Goal: Find specific page/section: Find specific page/section

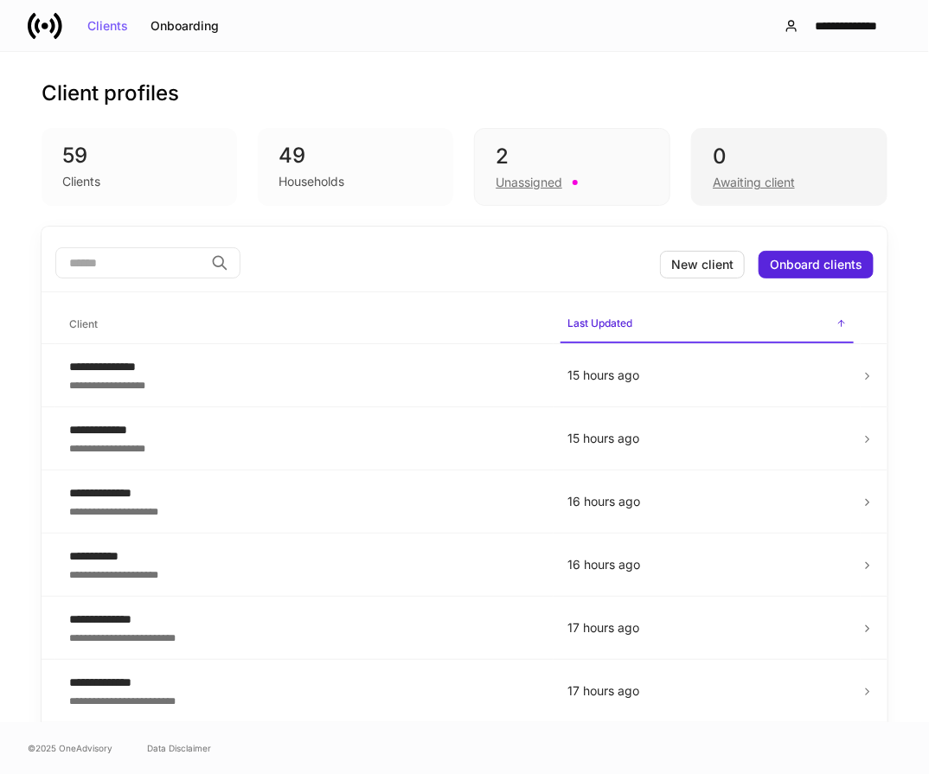
click at [776, 156] on div "0" at bounding box center [789, 157] width 153 height 28
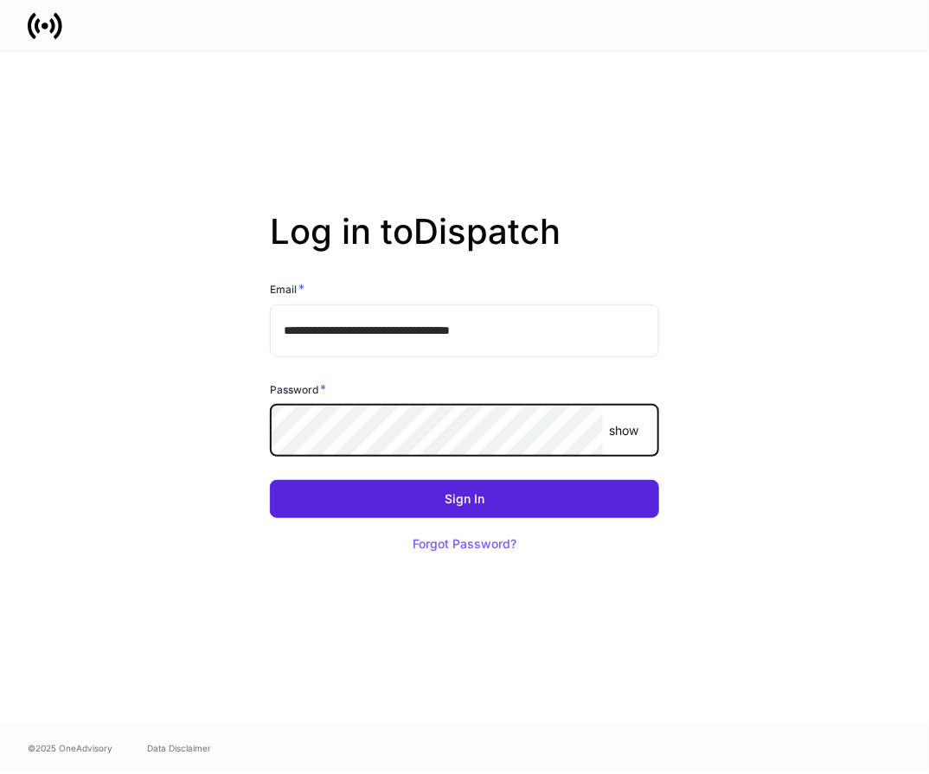
click at [270, 480] on button "Sign In" at bounding box center [464, 499] width 389 height 38
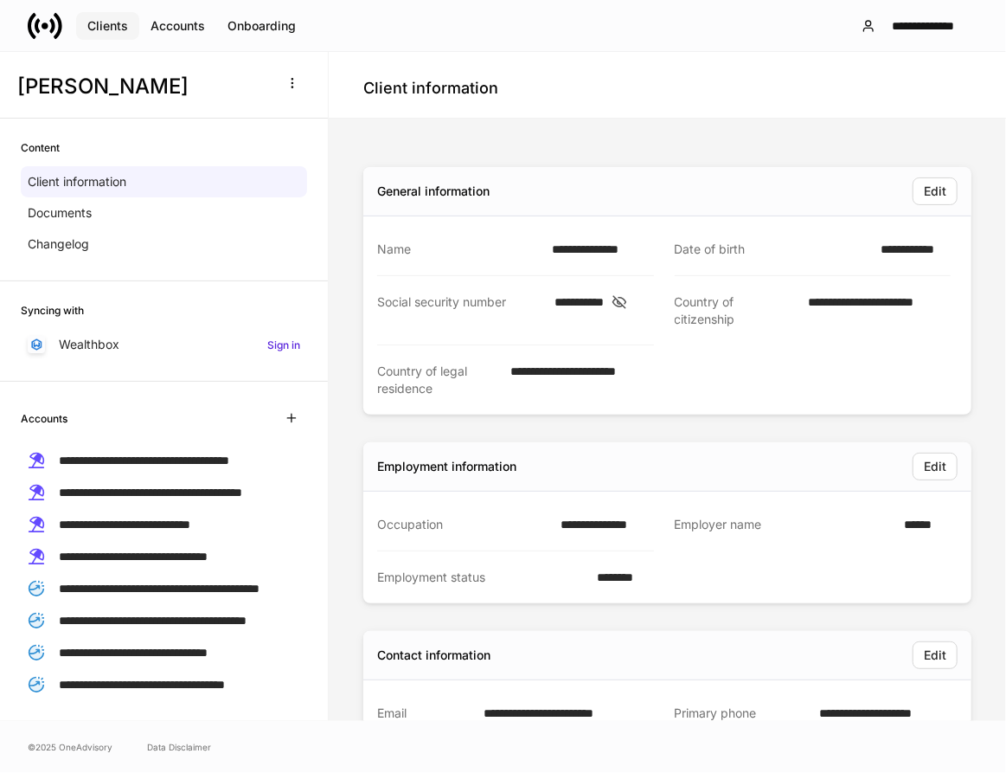
click at [106, 29] on div "Clients" at bounding box center [107, 26] width 41 height 12
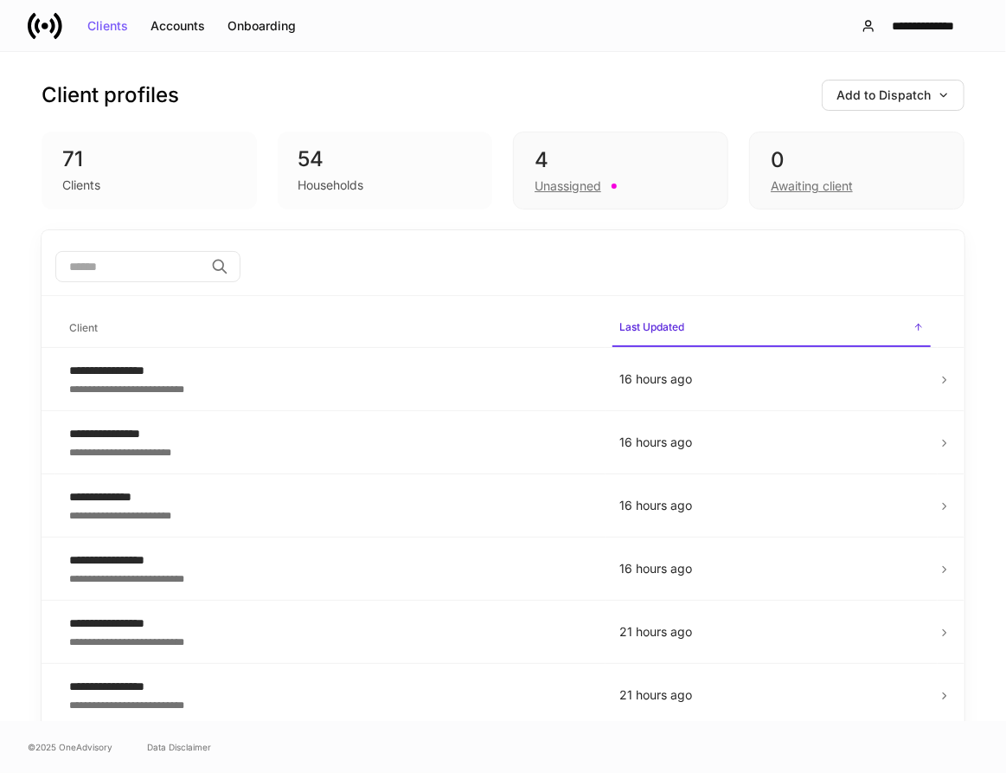
click at [93, 260] on input "search" at bounding box center [129, 266] width 149 height 31
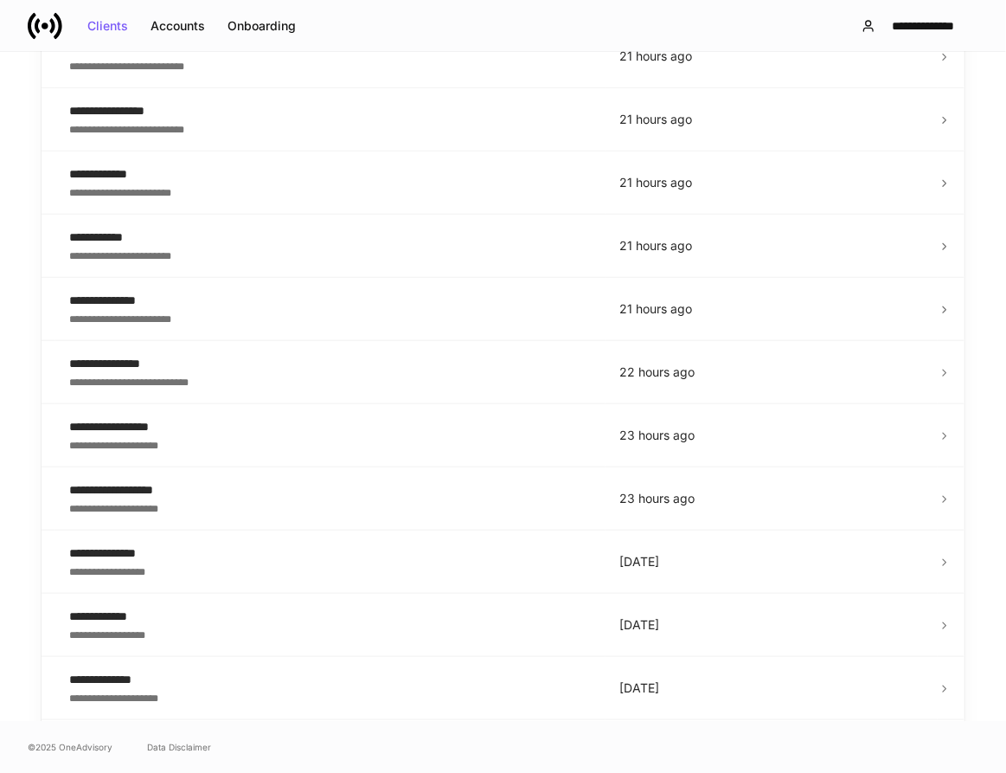
scroll to position [576, 0]
click at [95, 420] on div "**********" at bounding box center [325, 425] width 513 height 17
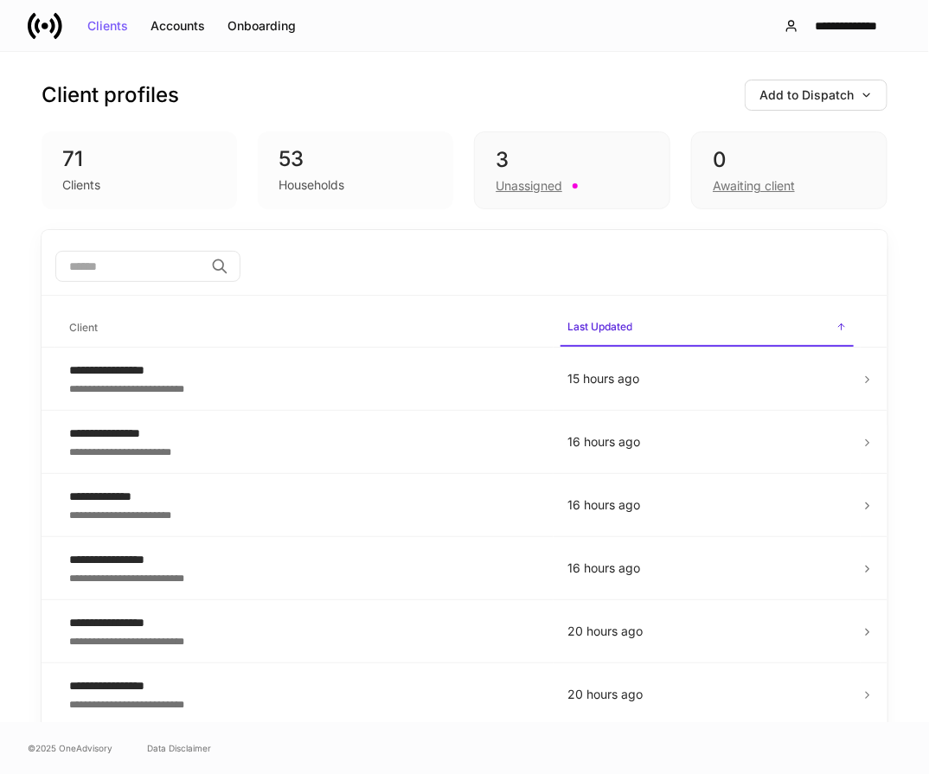
click at [87, 271] on input "search" at bounding box center [129, 266] width 149 height 31
click at [740, 150] on div "0" at bounding box center [789, 160] width 153 height 28
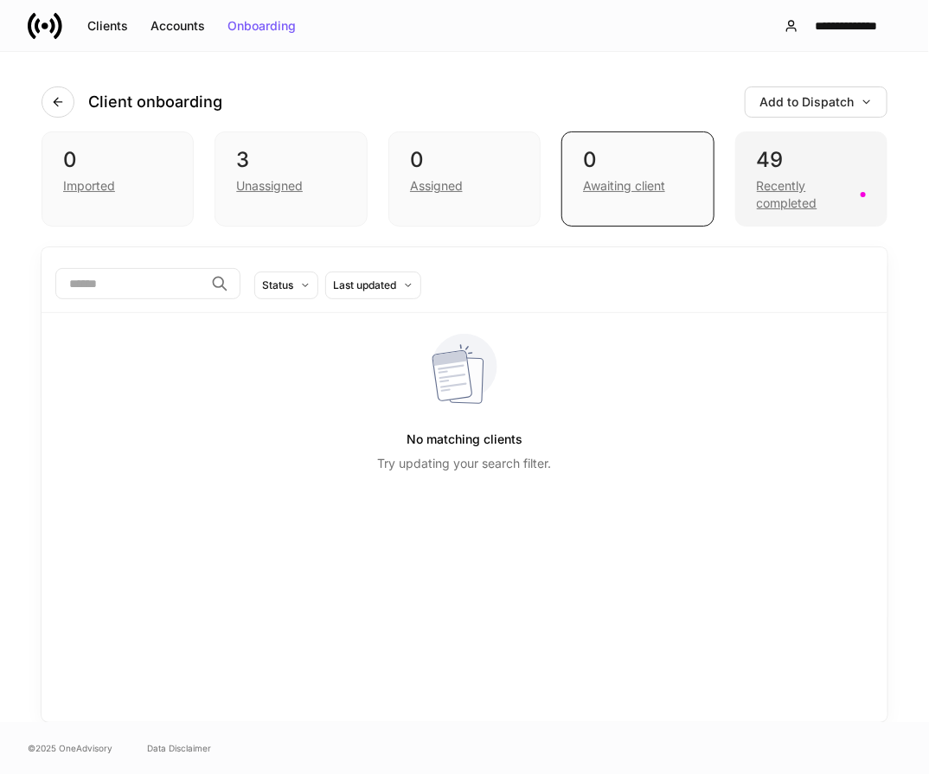
click at [810, 157] on div "49" at bounding box center [811, 160] width 109 height 28
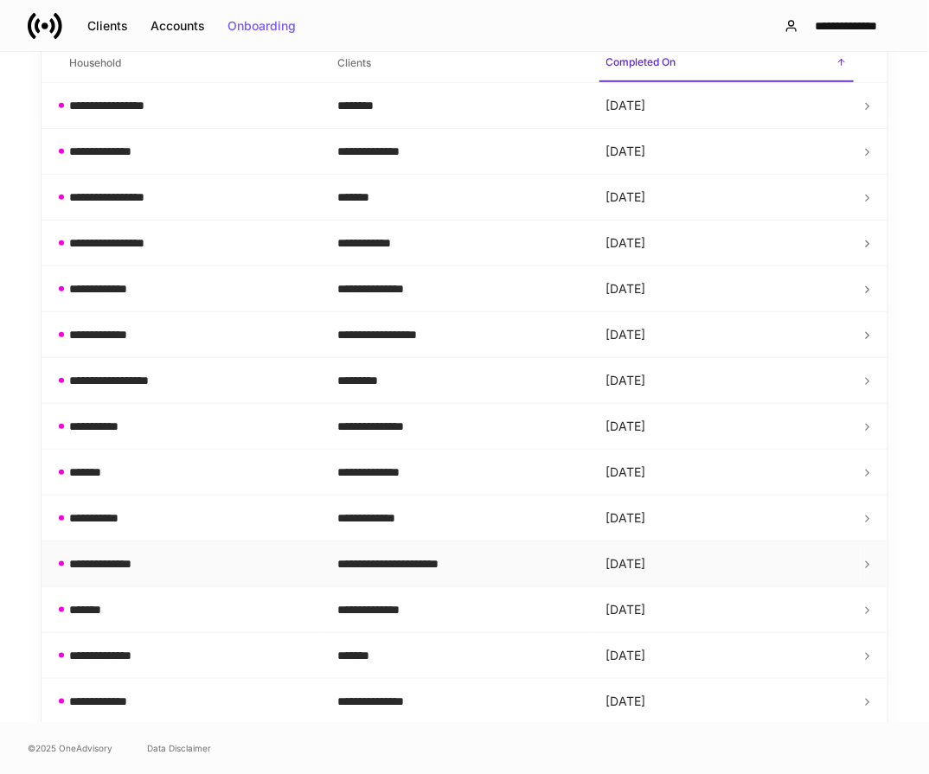
scroll to position [288, 0]
